Goal: Task Accomplishment & Management: Use online tool/utility

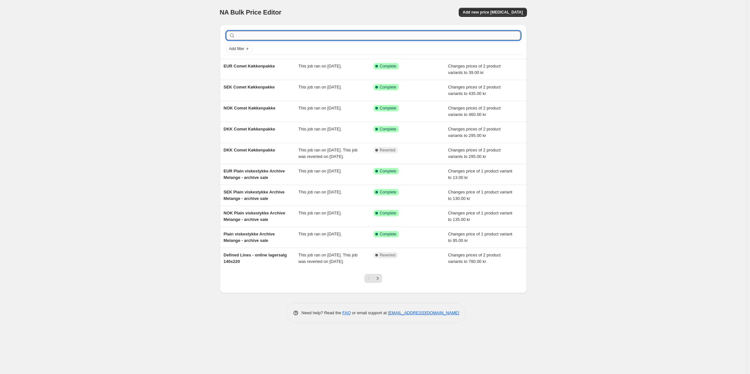
drag, startPoint x: 328, startPoint y: 38, endPoint x: 331, endPoint y: 38, distance: 3.4
click at [328, 38] on input "text" at bounding box center [379, 35] width 284 height 9
type input "gåd"
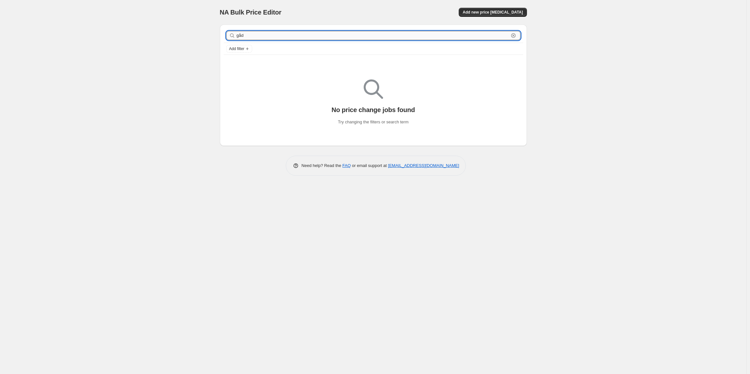
click at [248, 33] on input "gåd" at bounding box center [373, 35] width 272 height 9
type input "gås"
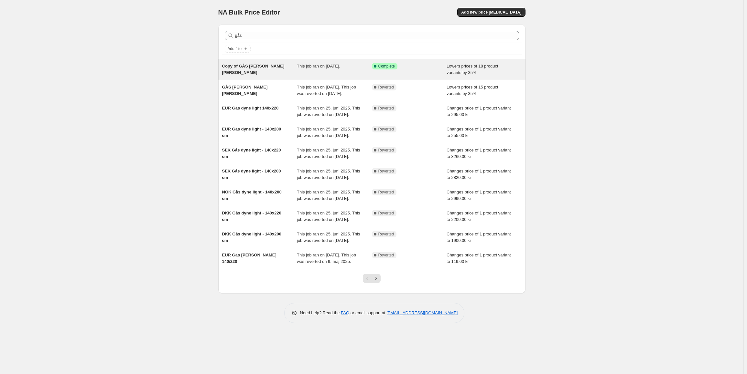
click at [284, 64] on span "Copy of GÅS [PERSON_NAME] [PERSON_NAME]" at bounding box center [253, 69] width 62 height 11
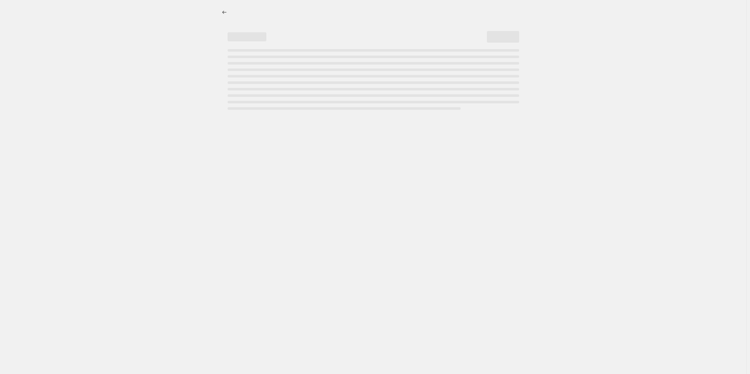
select select "percentage"
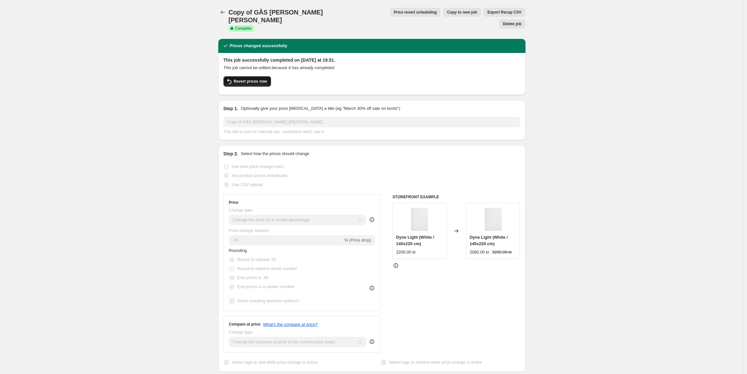
click at [253, 79] on span "Revert prices now" at bounding box center [250, 81] width 33 height 5
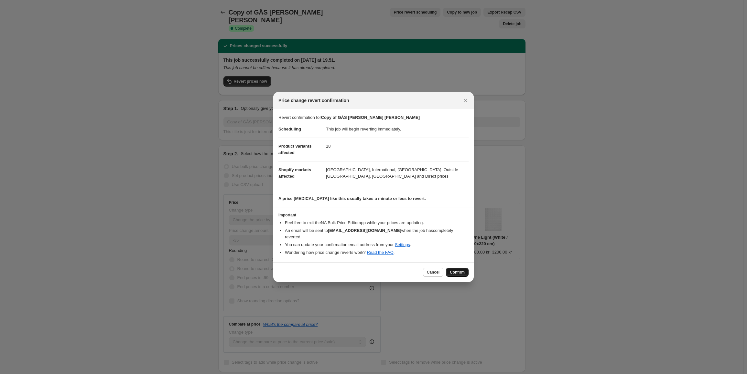
click at [458, 270] on span "Confirm" at bounding box center [457, 272] width 15 height 5
